Goal: Task Accomplishment & Management: Complete application form

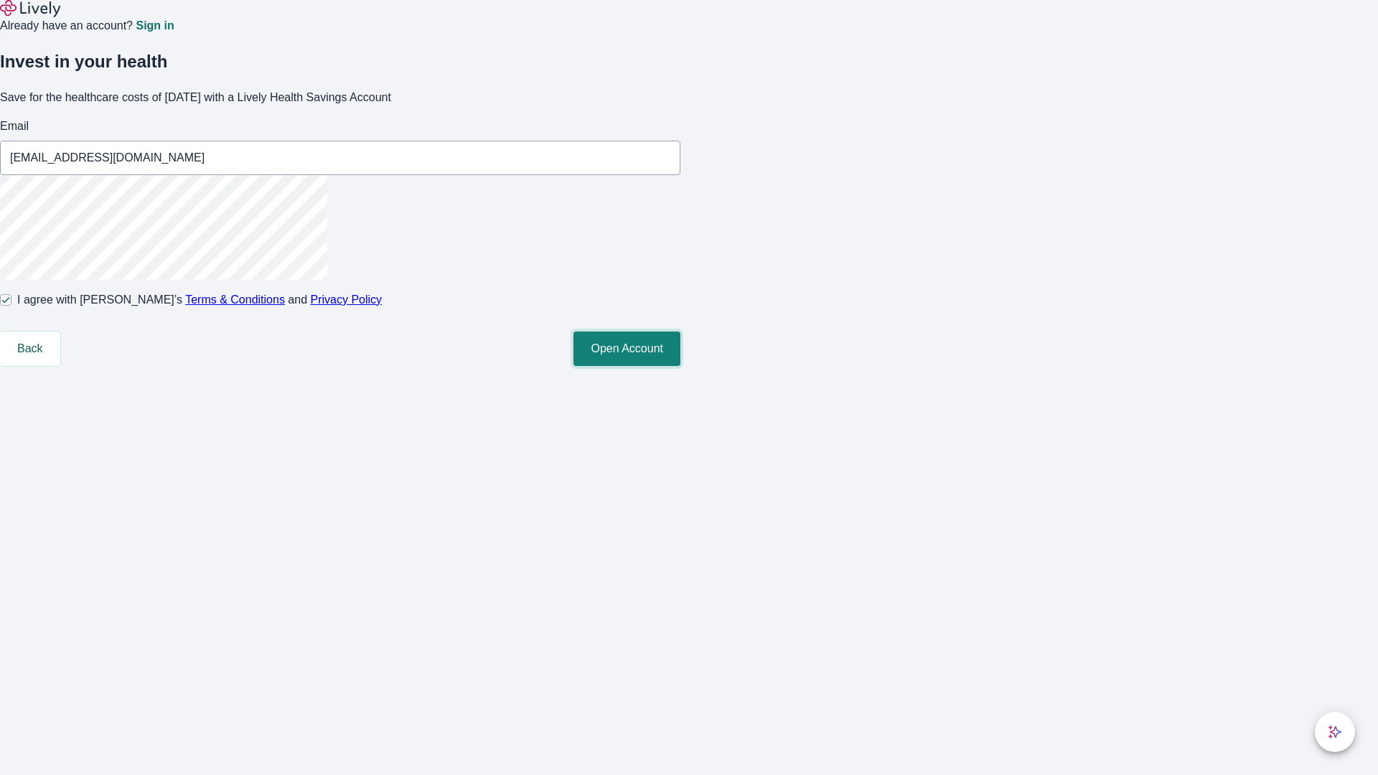
click at [680, 366] on button "Open Account" at bounding box center [626, 349] width 107 height 34
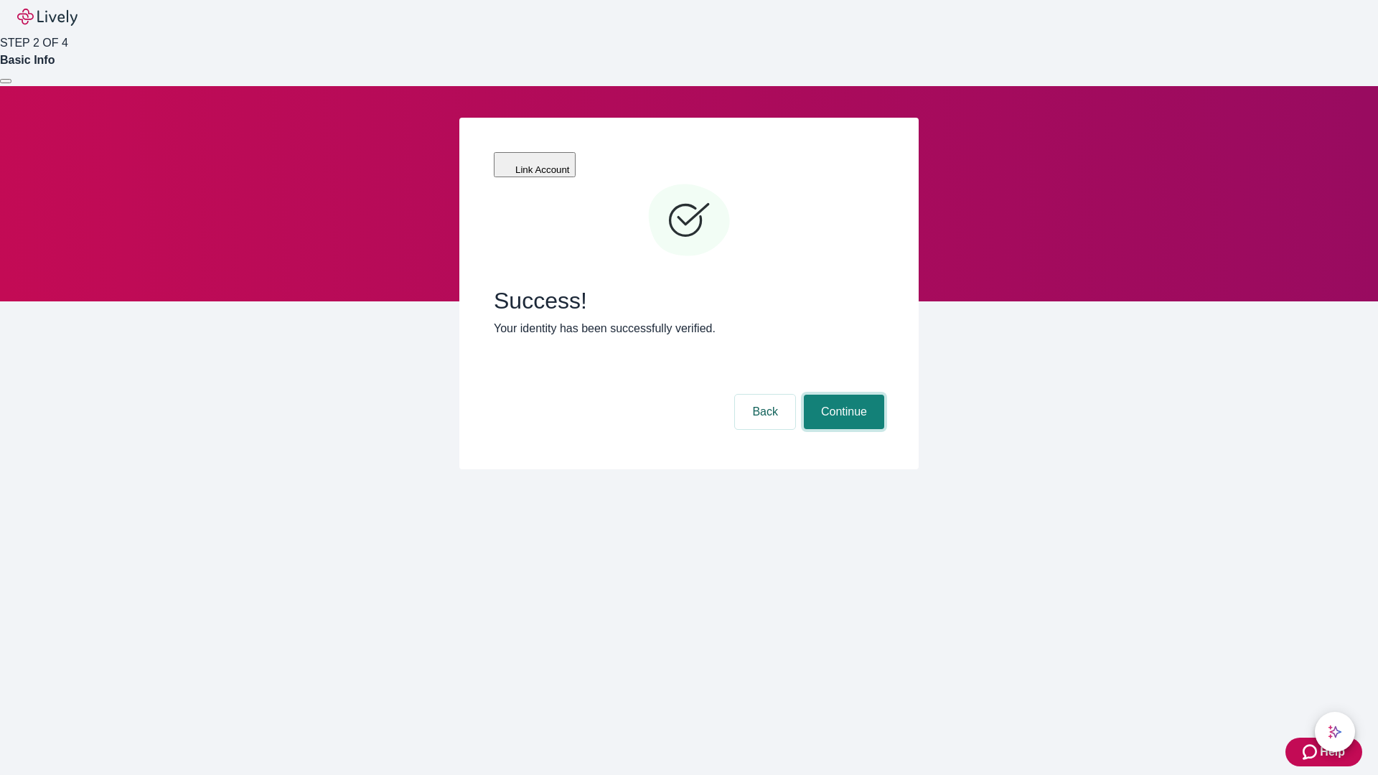
click at [842, 395] on button "Continue" at bounding box center [844, 412] width 80 height 34
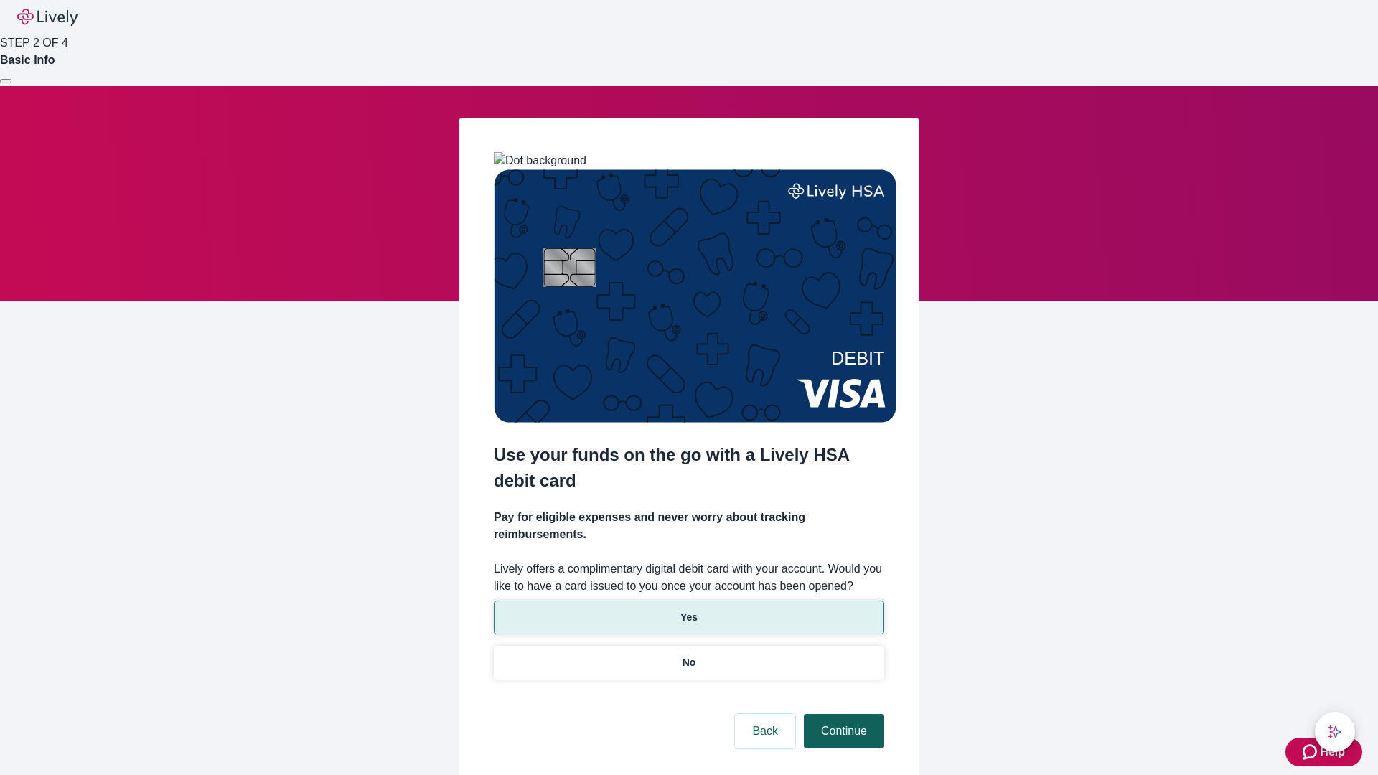
click at [688, 610] on p "Yes" at bounding box center [688, 617] width 17 height 15
click at [842, 714] on button "Continue" at bounding box center [844, 731] width 80 height 34
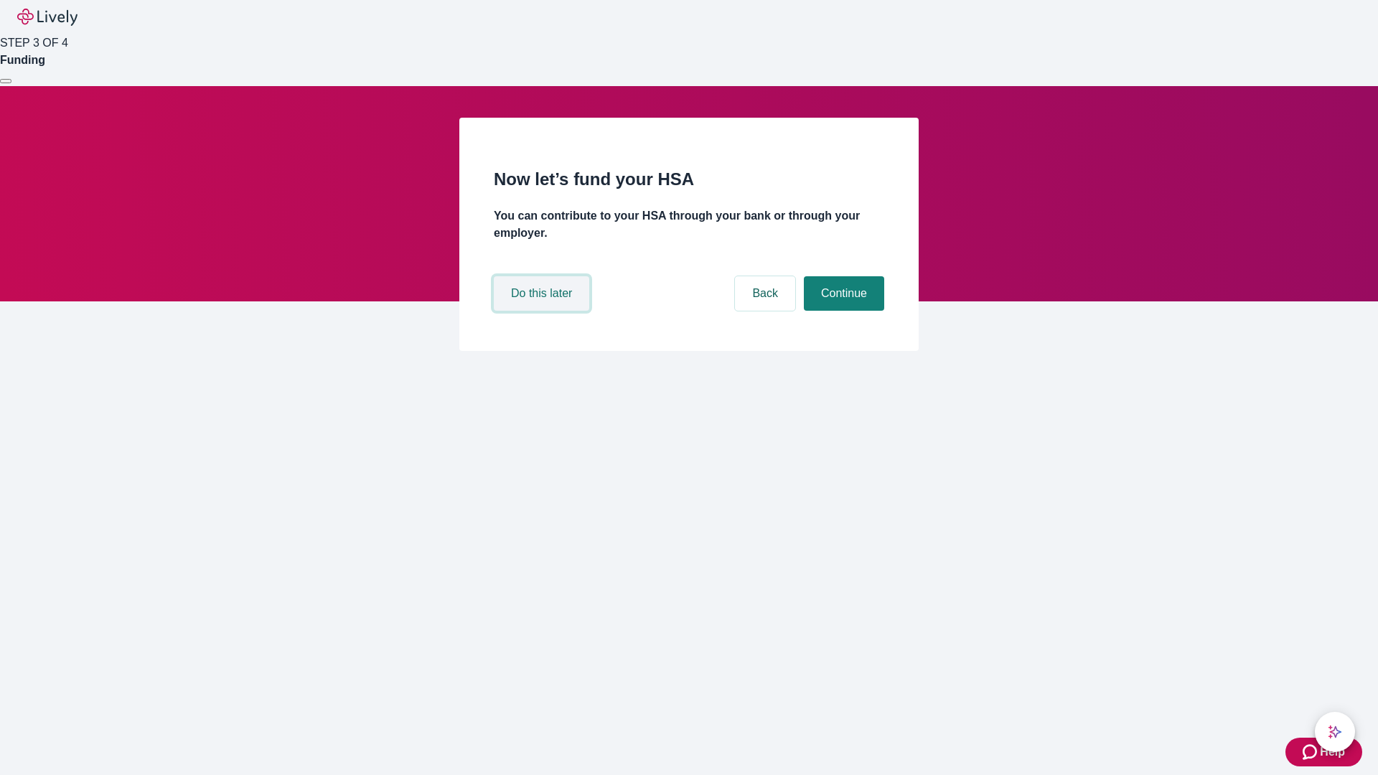
click at [543, 311] on button "Do this later" at bounding box center [541, 293] width 95 height 34
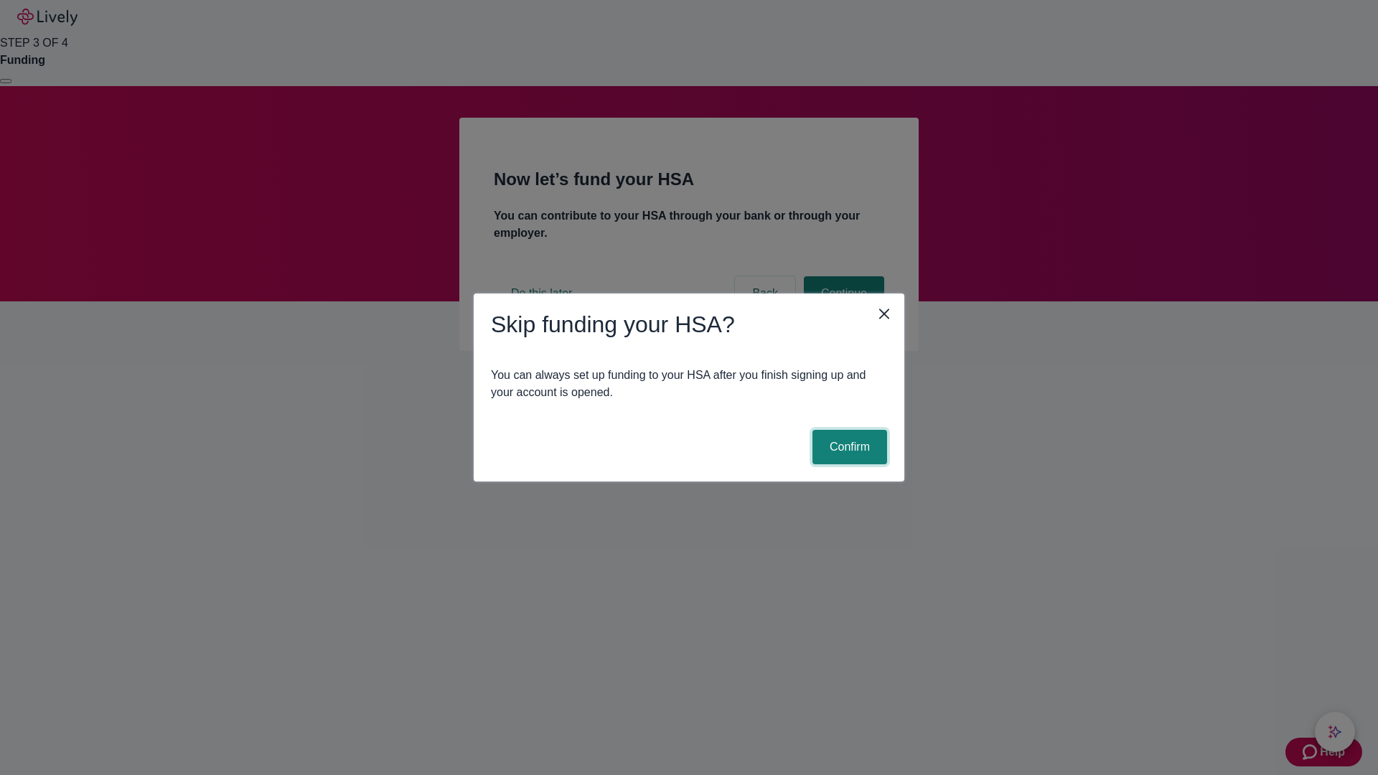
click at [848, 447] on button "Confirm" at bounding box center [849, 447] width 75 height 34
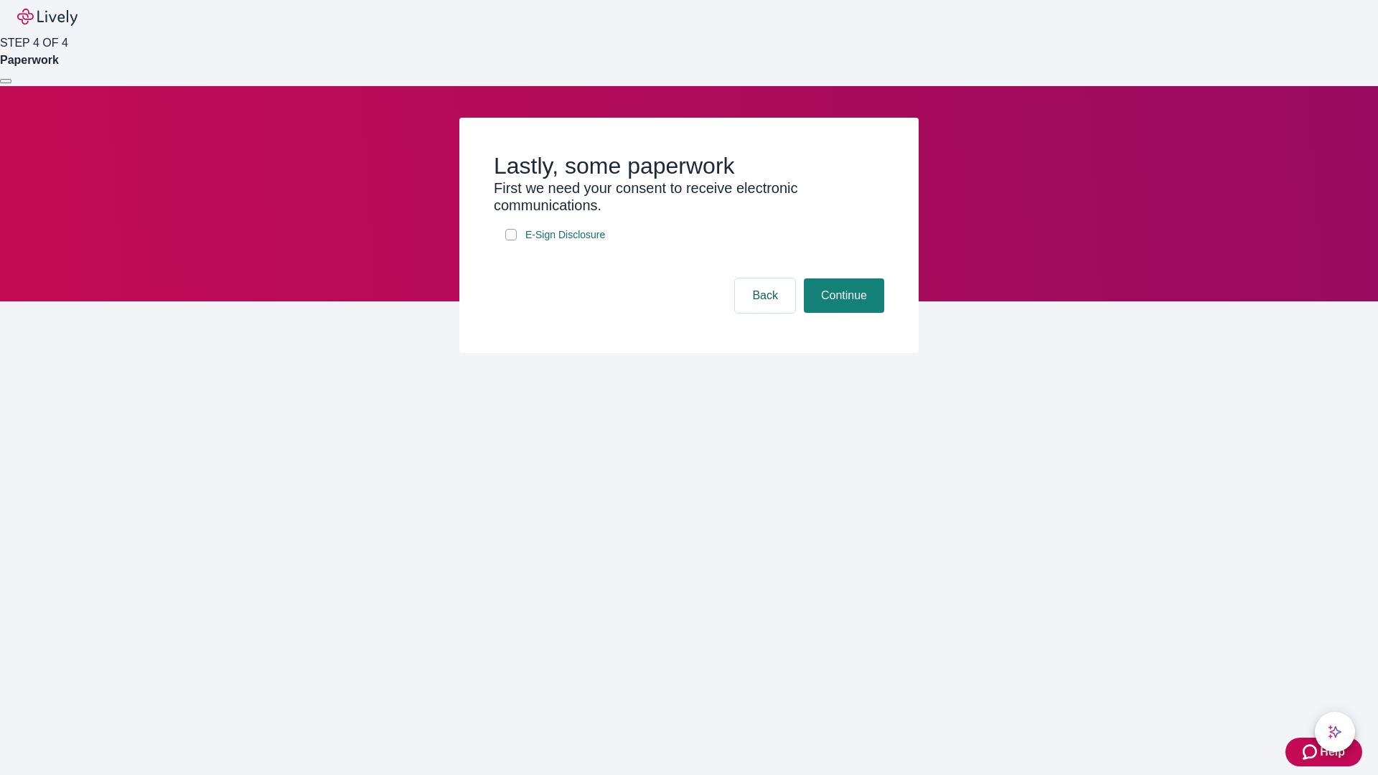
click at [511, 240] on input "E-Sign Disclosure" at bounding box center [510, 234] width 11 height 11
checkbox input "true"
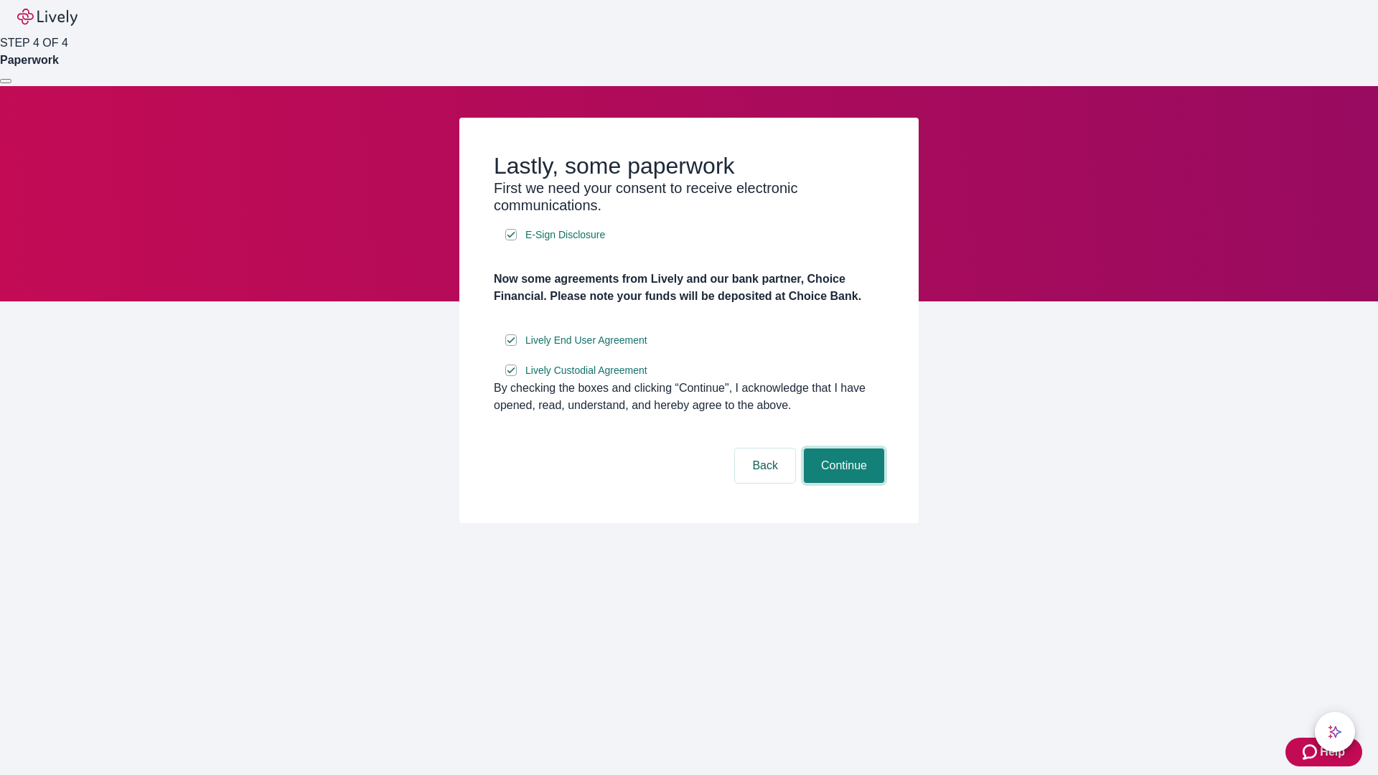
click at [842, 483] on button "Continue" at bounding box center [844, 466] width 80 height 34
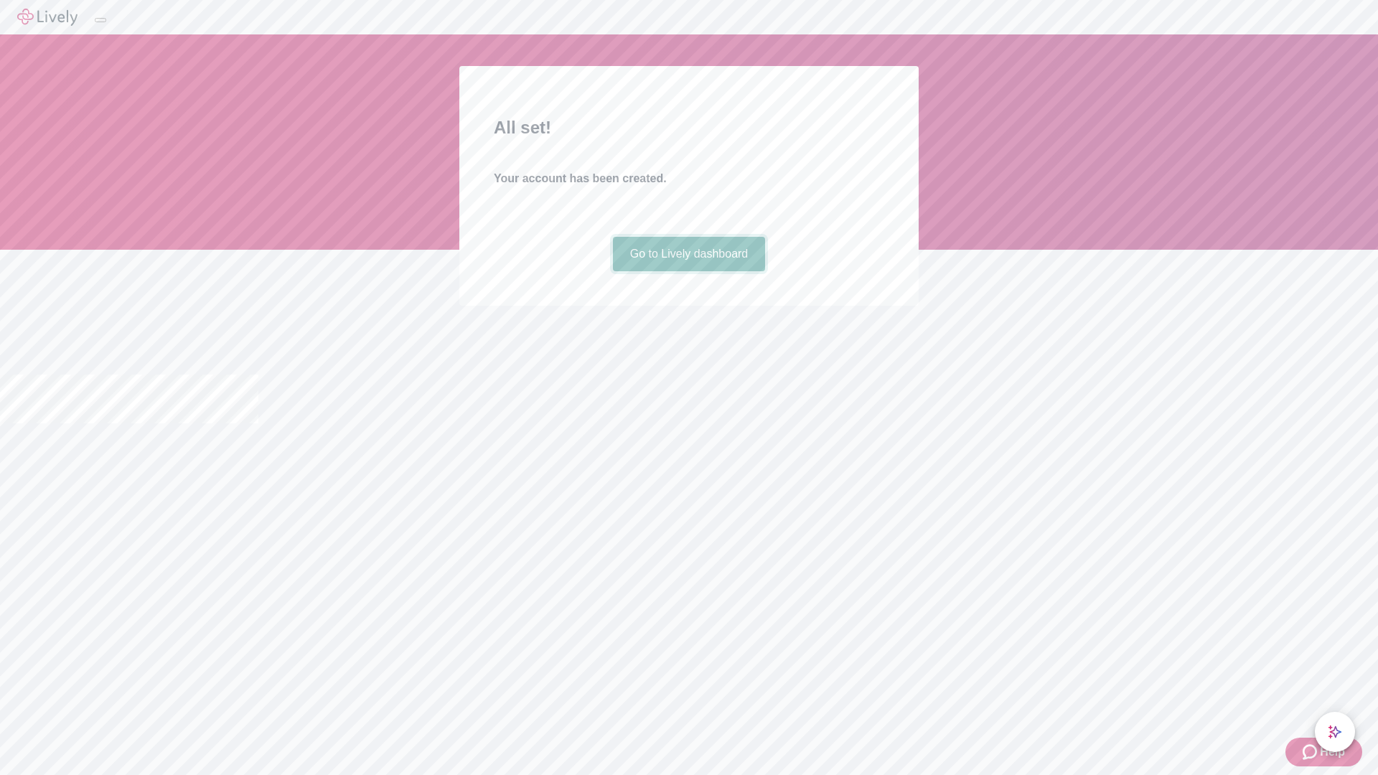
click at [688, 271] on link "Go to Lively dashboard" at bounding box center [689, 254] width 153 height 34
